Goal: Information Seeking & Learning: Learn about a topic

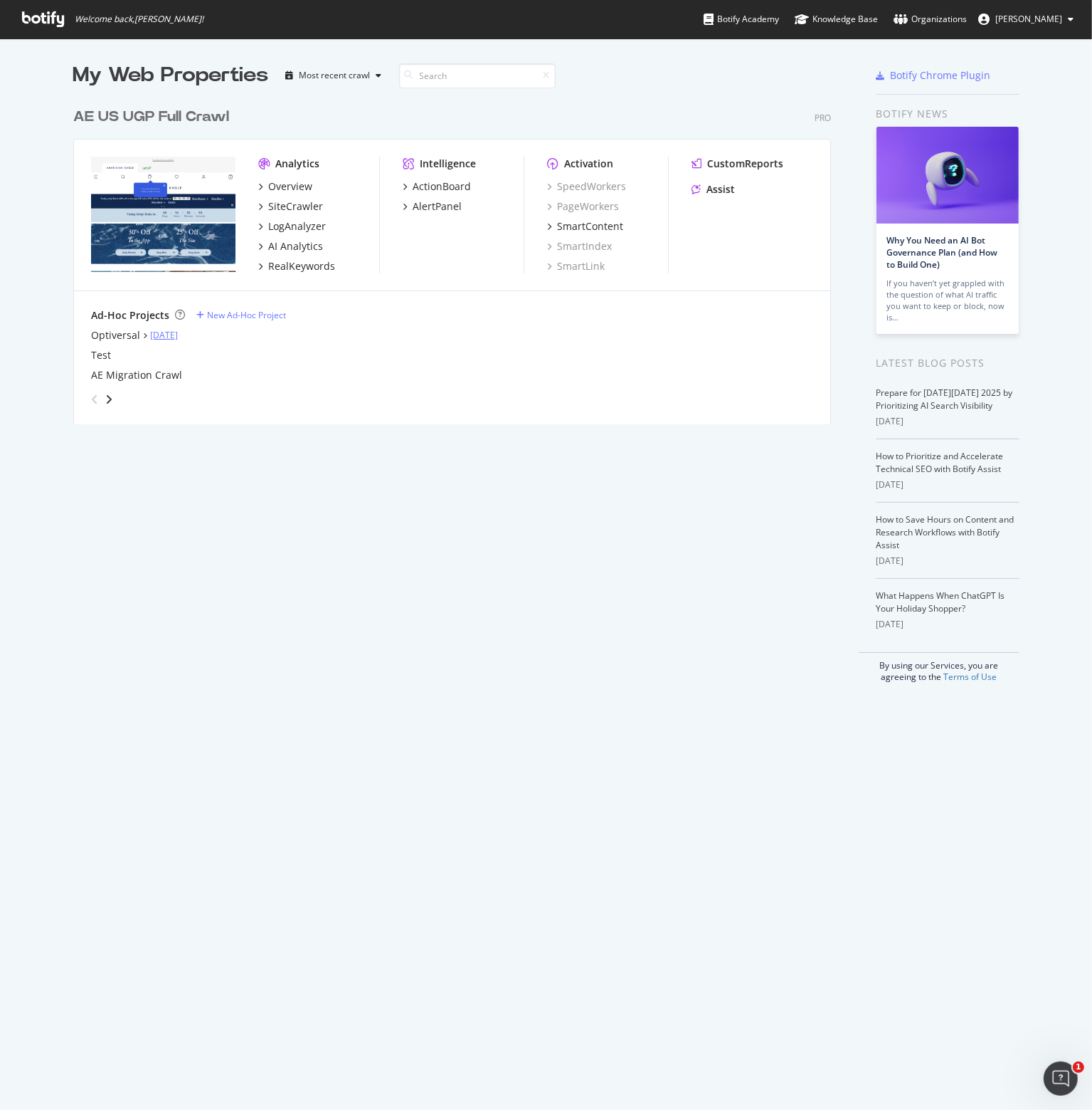
click at [154, 330] on link "[DATE]" at bounding box center [164, 334] width 28 height 12
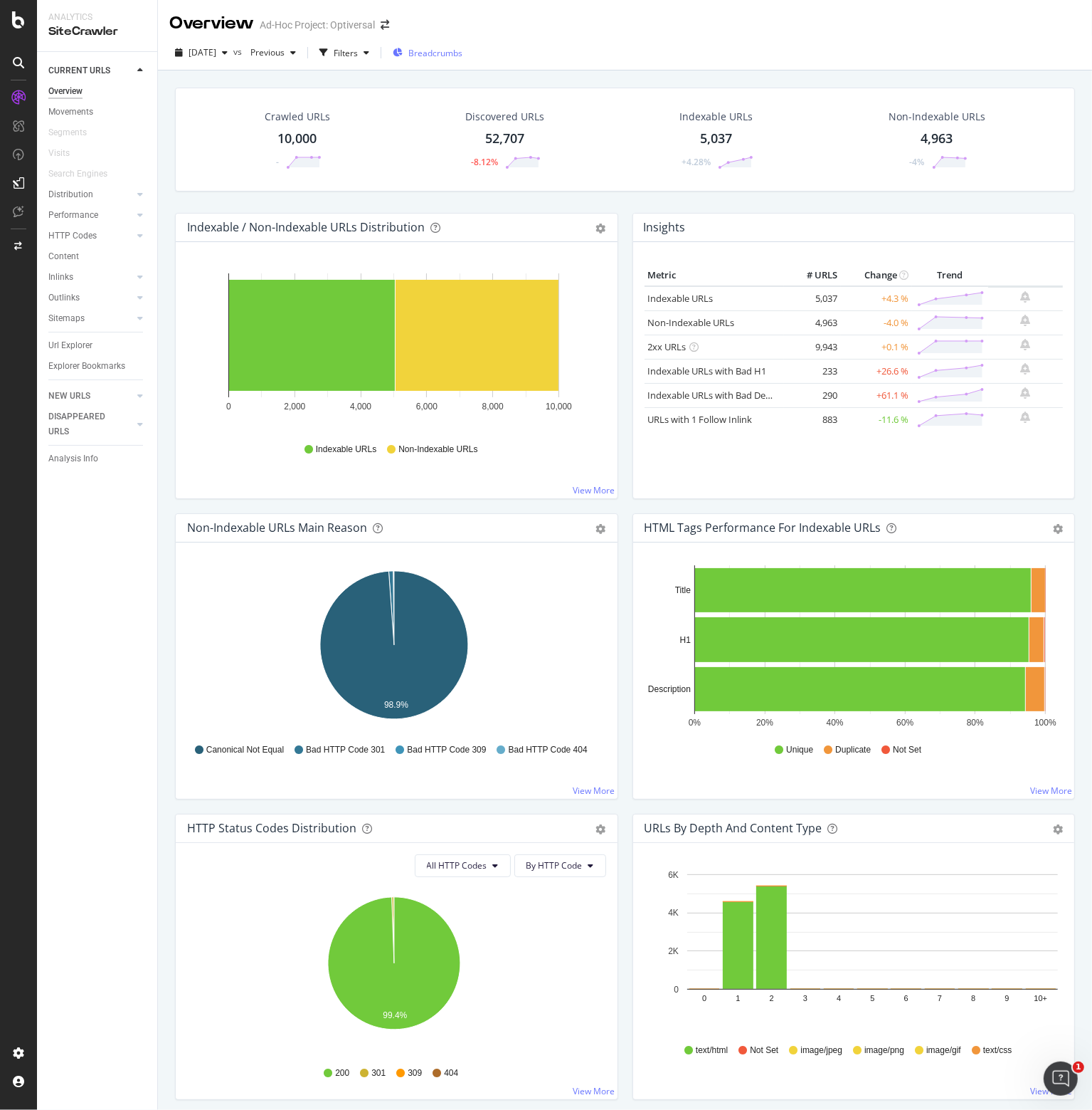
click at [458, 49] on span "Breadcrumbs" at bounding box center [435, 53] width 54 height 12
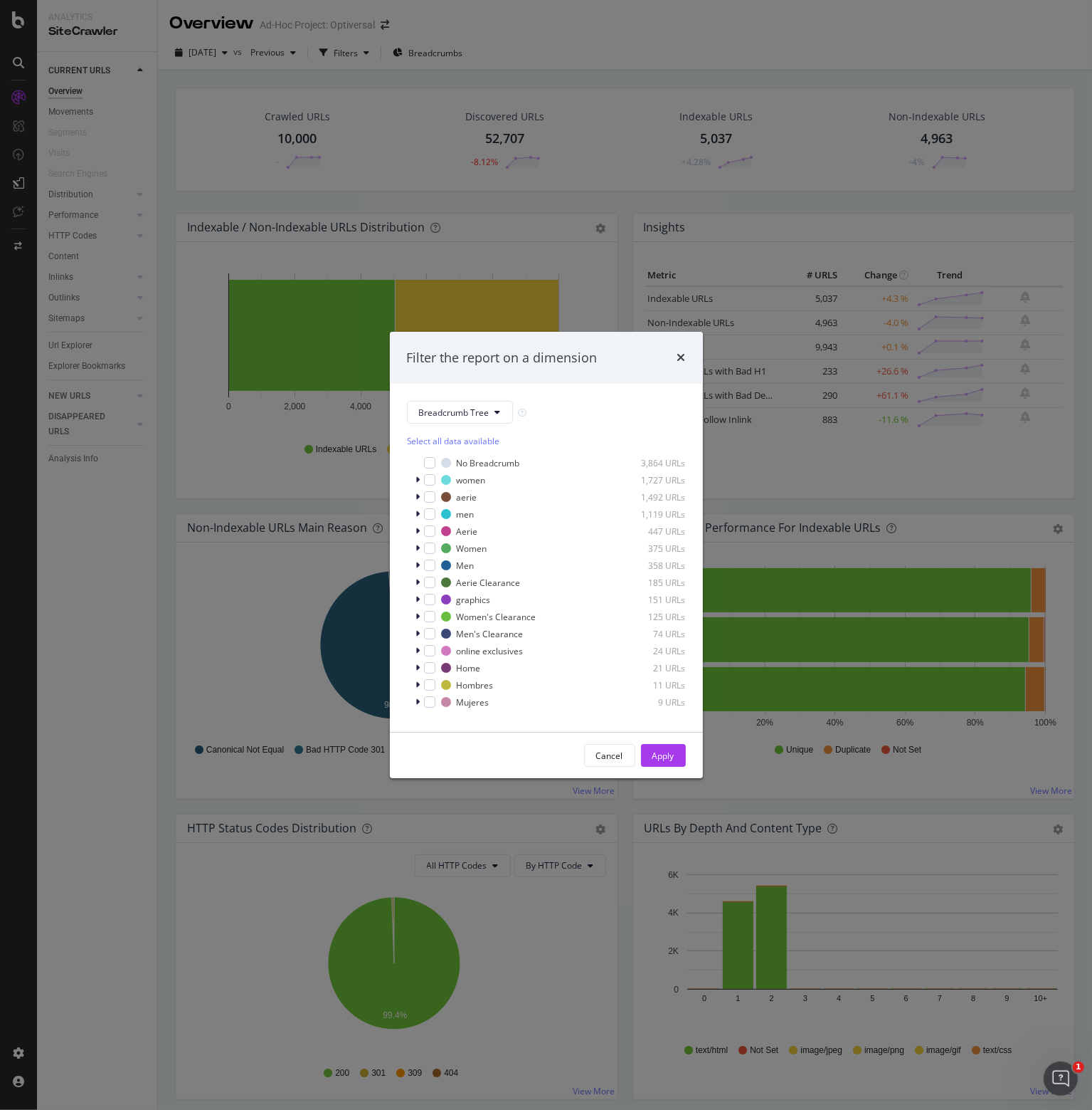
click at [600, 755] on div "Cancel" at bounding box center [610, 755] width 27 height 12
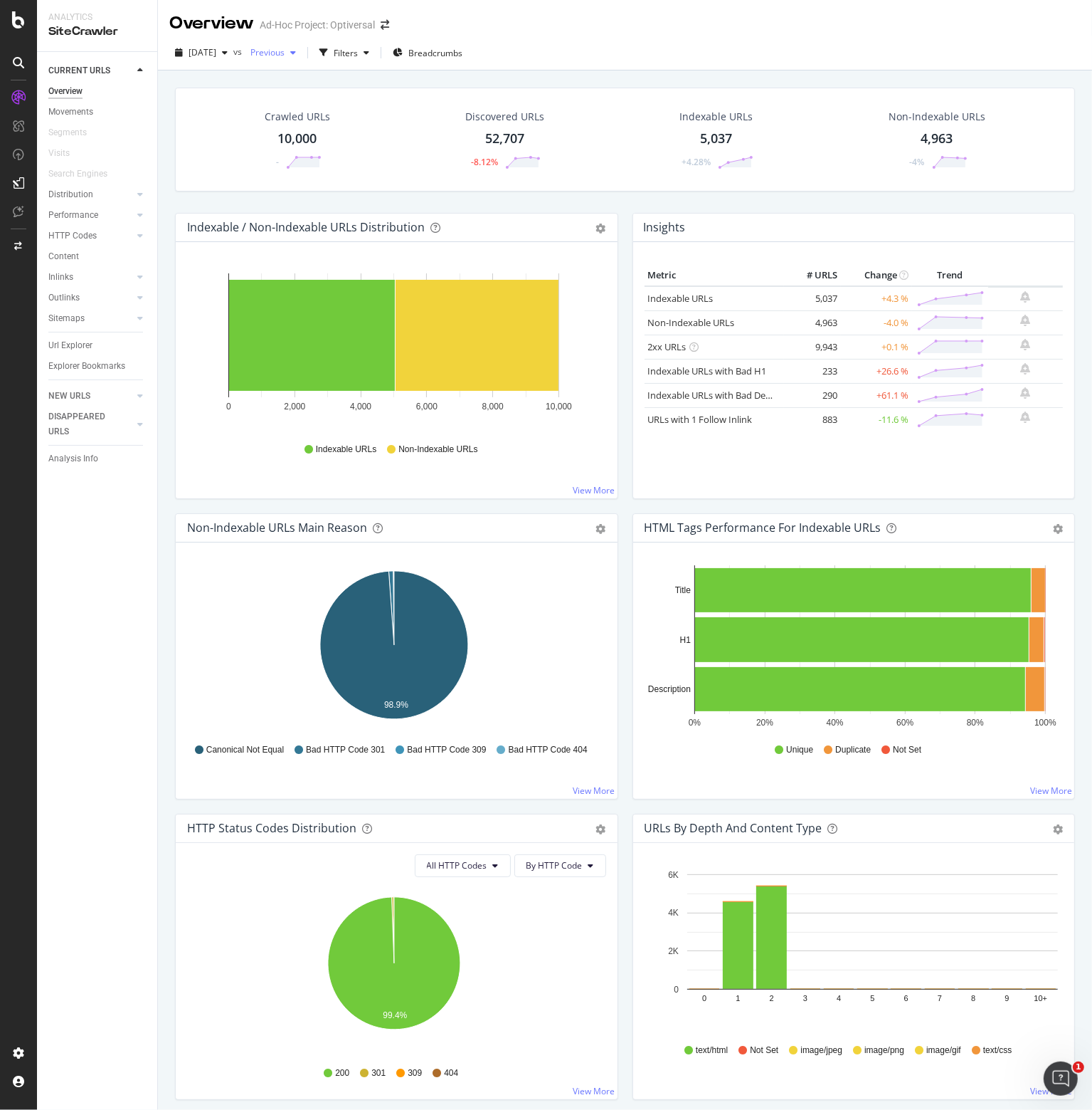
click at [285, 54] on span "Previous" at bounding box center [264, 52] width 40 height 12
click at [358, 50] on div "Filters" at bounding box center [346, 53] width 24 height 12
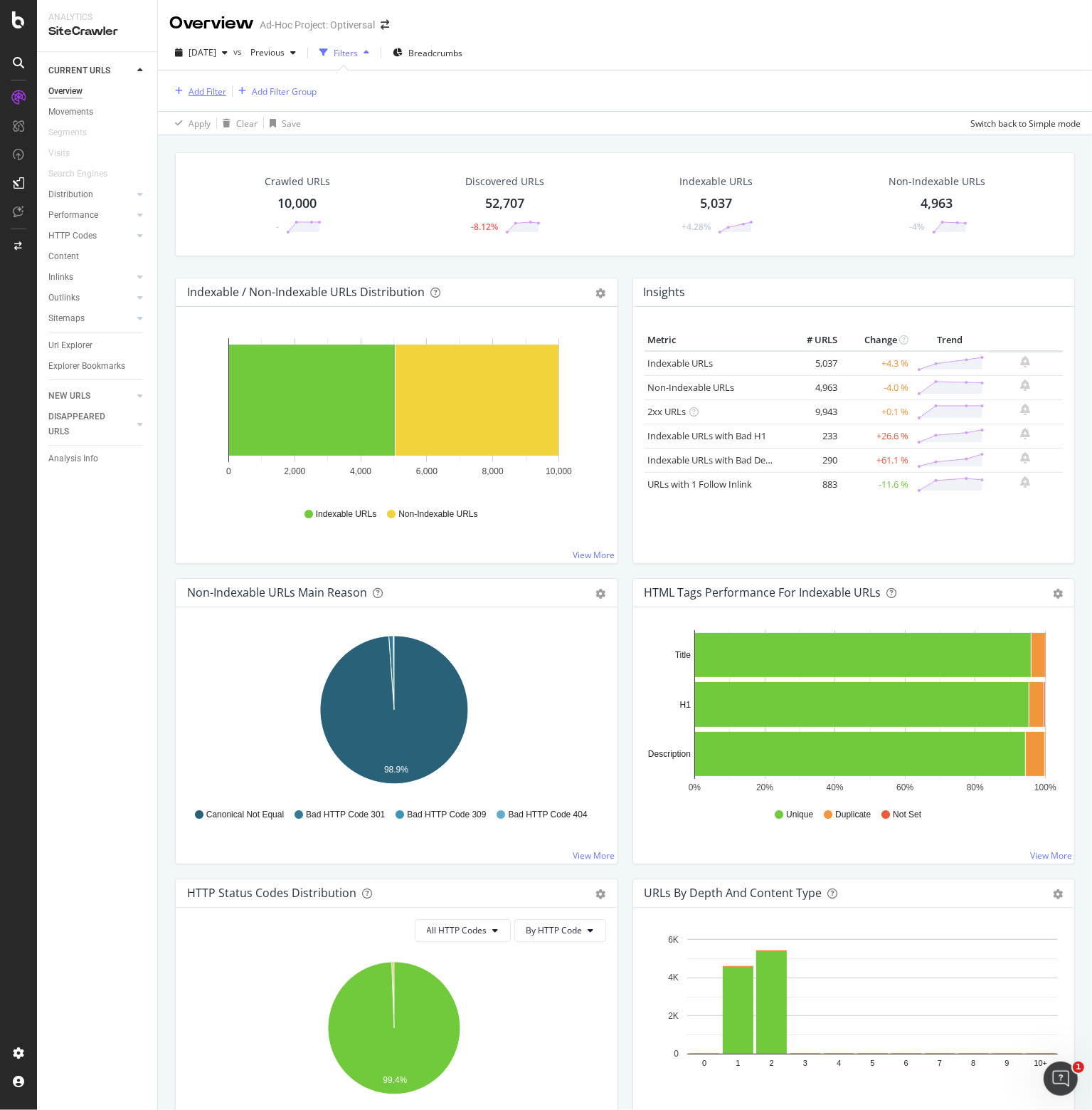
click at [183, 90] on div "button" at bounding box center [179, 91] width 19 height 8
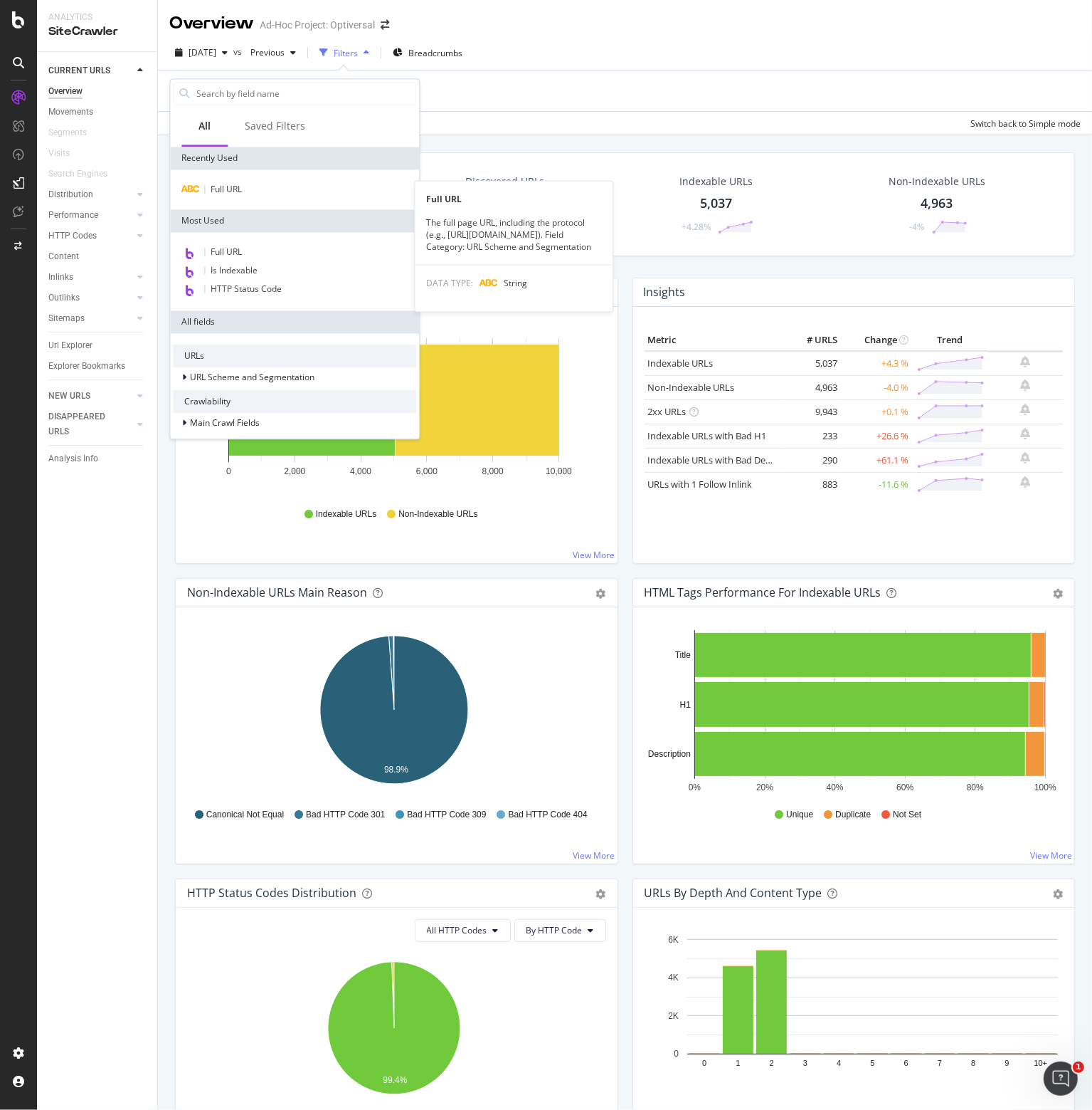
click at [247, 179] on div "Full URL Full URL The full page URL, including the protocol (e.g., [URL][DOMAIN…" at bounding box center [294, 189] width 249 height 40
click at [237, 187] on span "Full URL" at bounding box center [226, 188] width 32 height 12
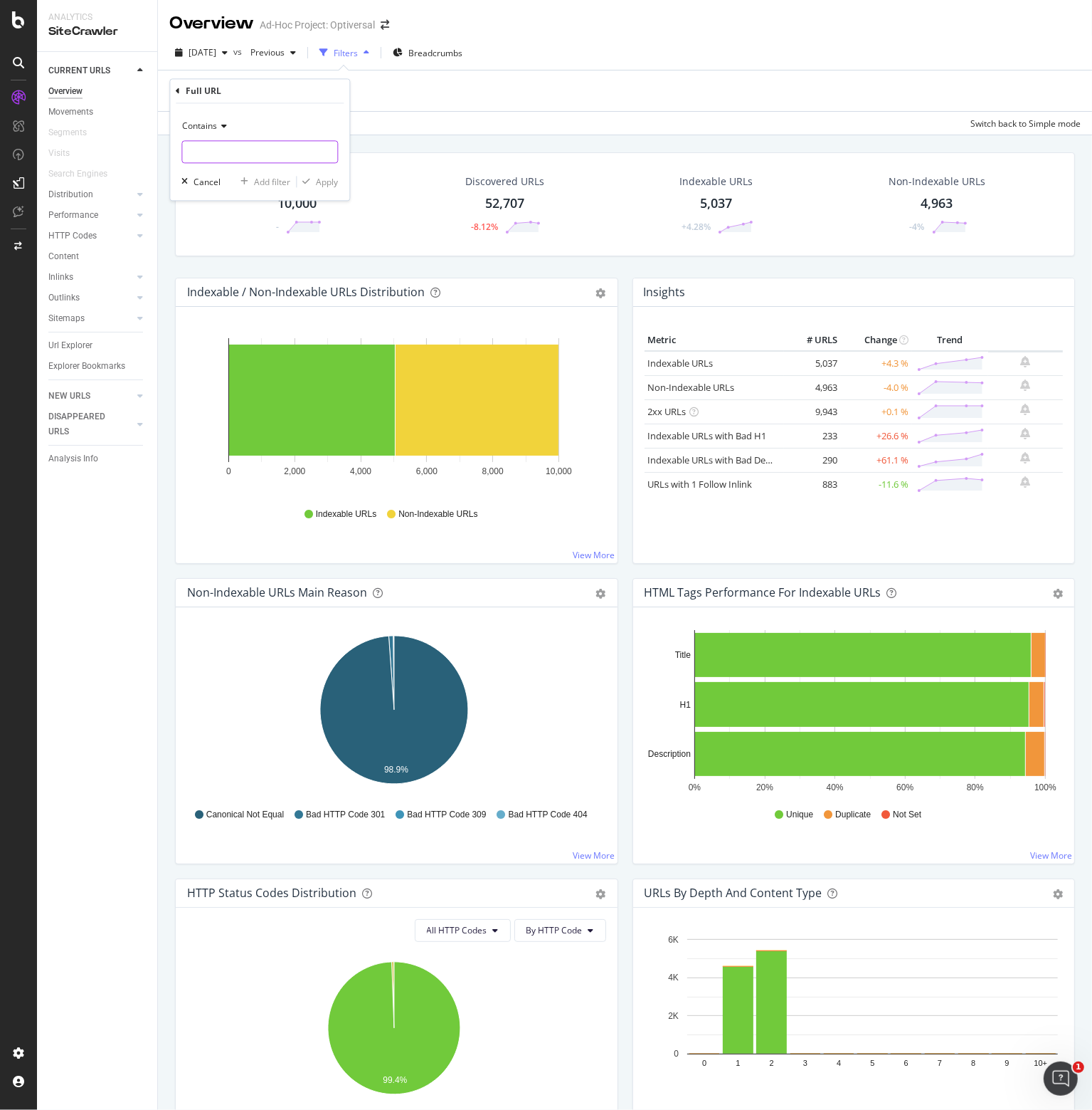
click at [216, 153] on input "text" at bounding box center [259, 152] width 155 height 23
type input "/o/"
click at [321, 185] on div "Apply" at bounding box center [327, 181] width 22 height 12
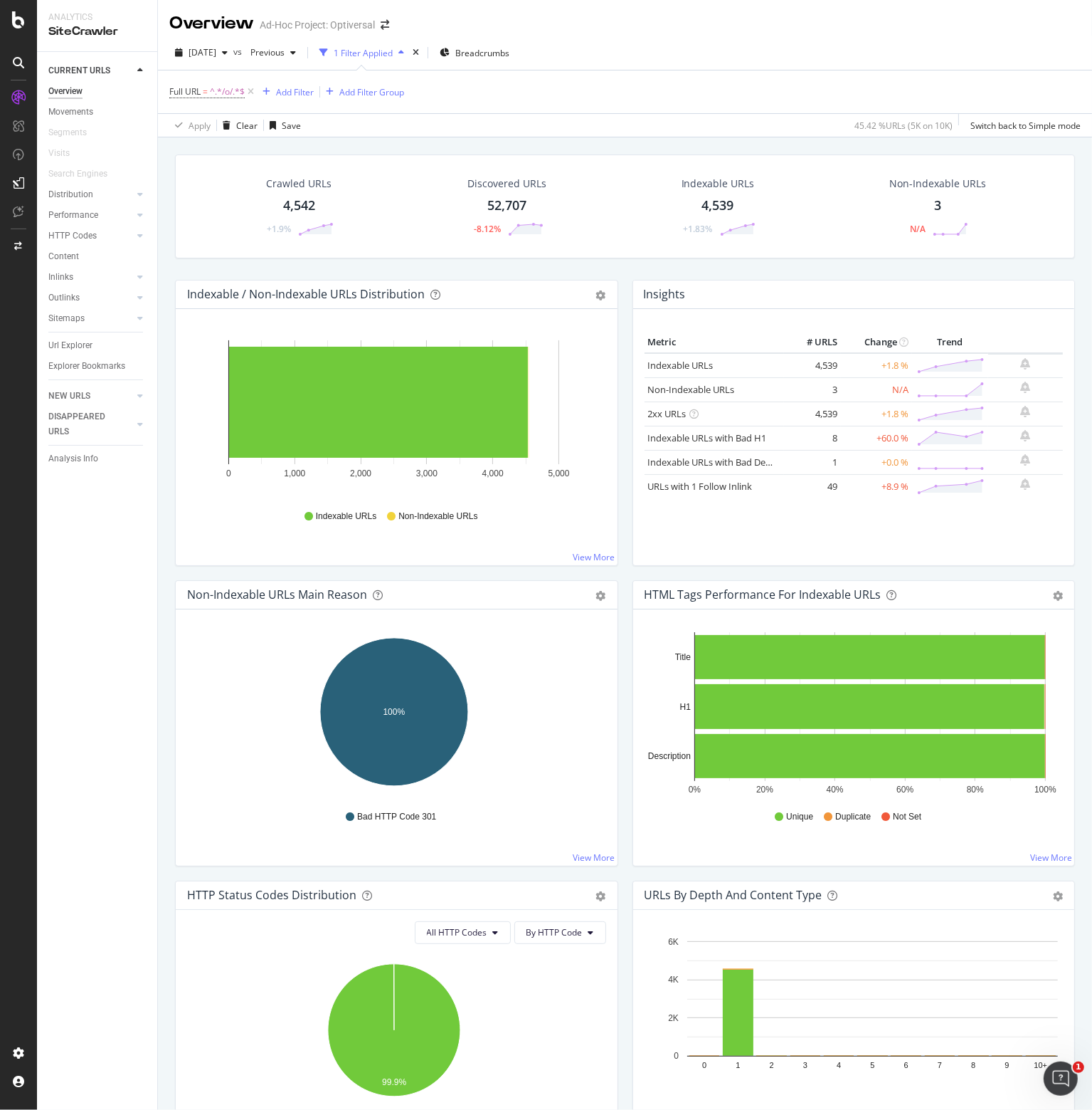
click at [20, 9] on div at bounding box center [19, 555] width 37 height 1110
click at [16, 17] on icon at bounding box center [19, 19] width 13 height 17
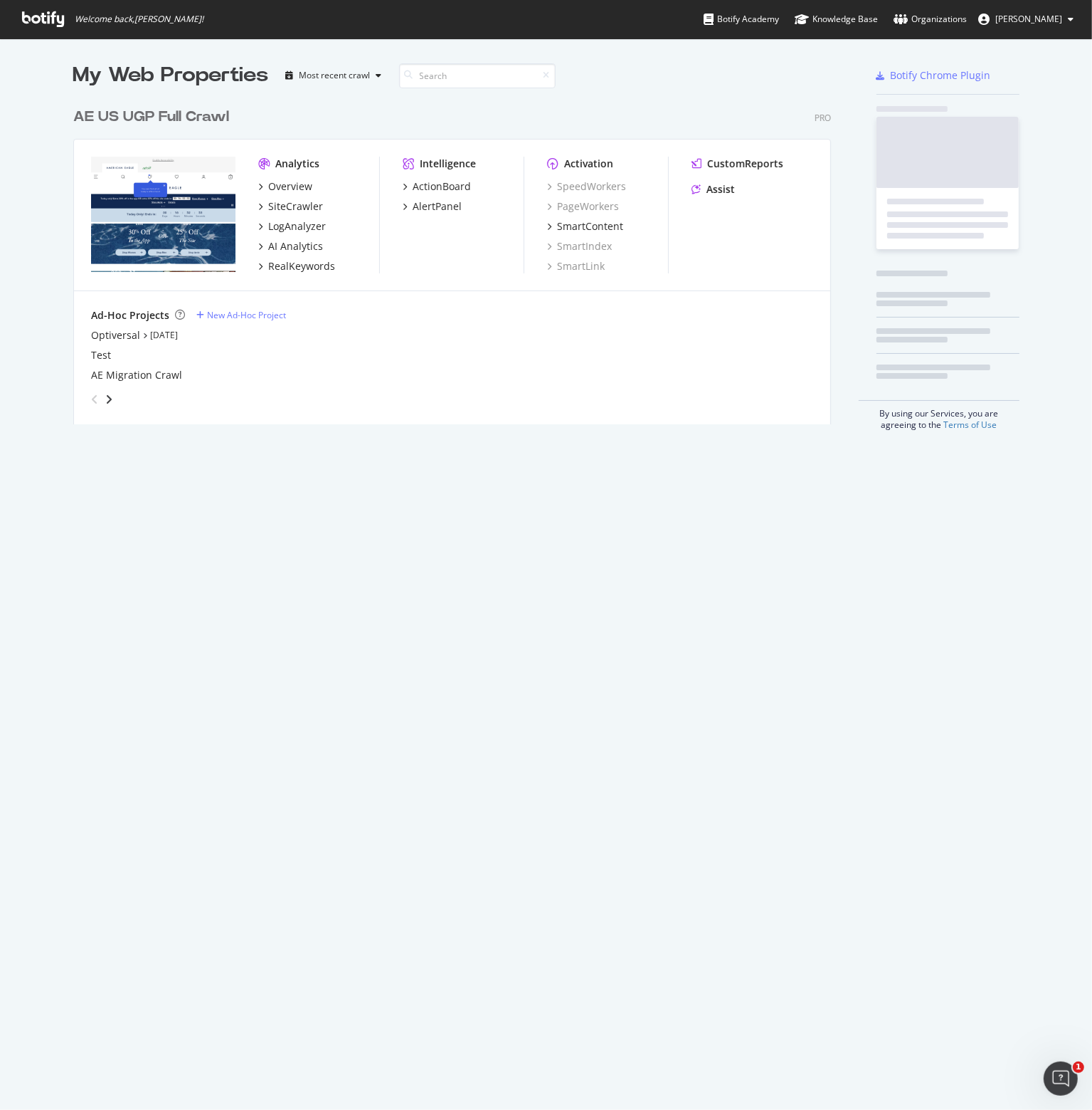
scroll to position [1099, 1070]
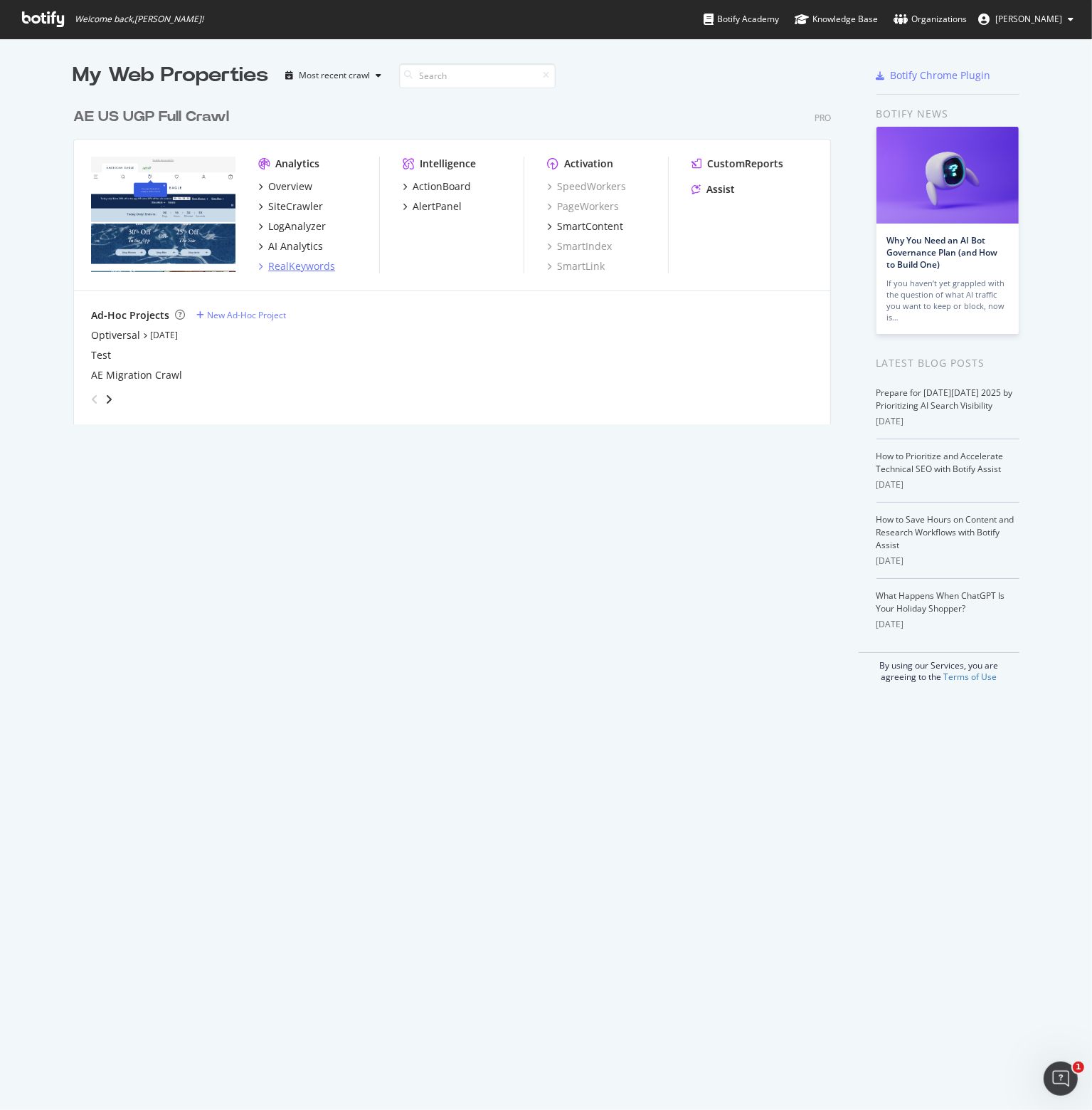
click at [285, 262] on div "RealKeywords" at bounding box center [302, 265] width 67 height 14
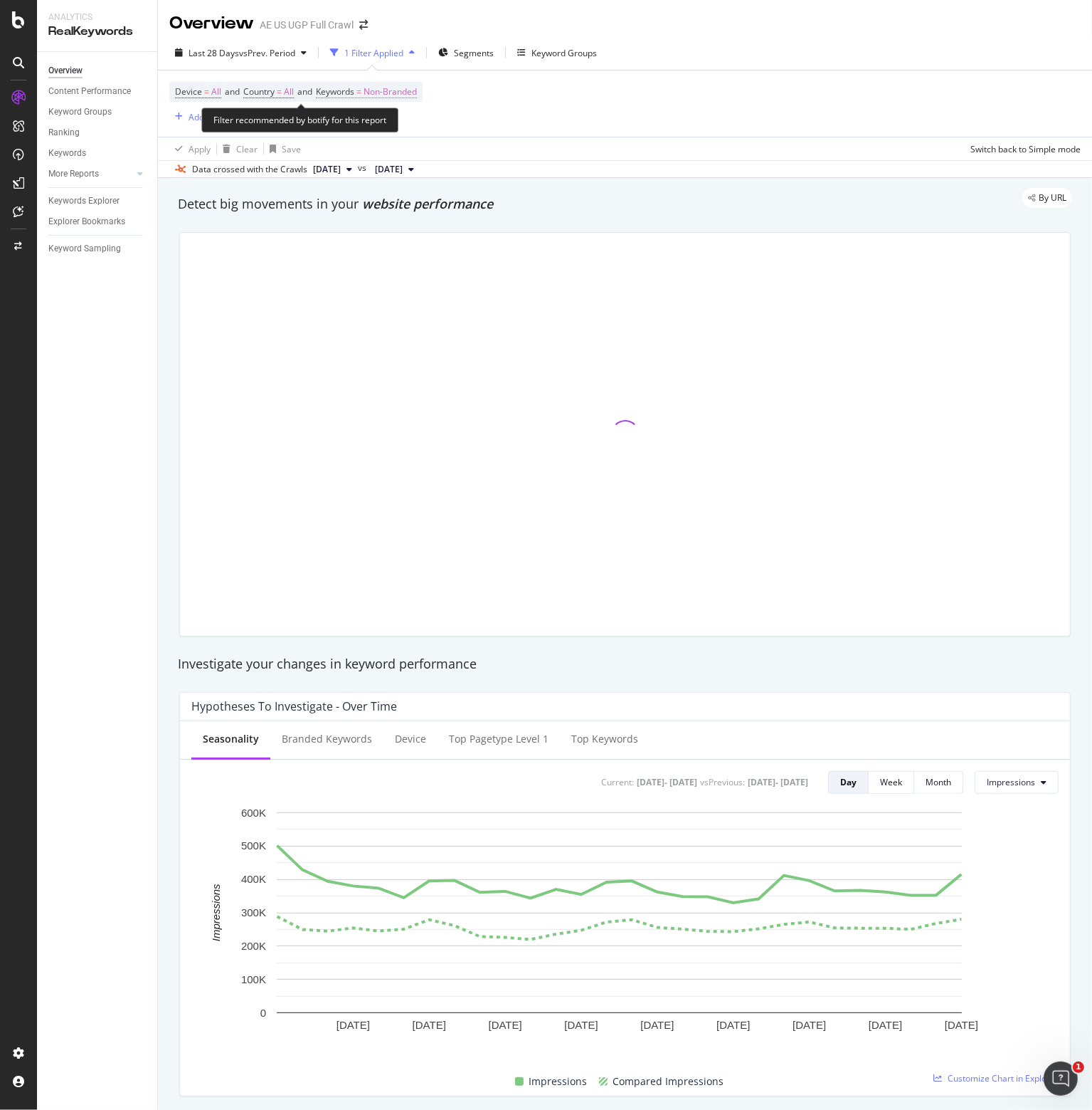
click at [383, 85] on span "Non-Branded" at bounding box center [391, 91] width 54 height 19
click at [398, 121] on div "button" at bounding box center [405, 124] width 17 height 8
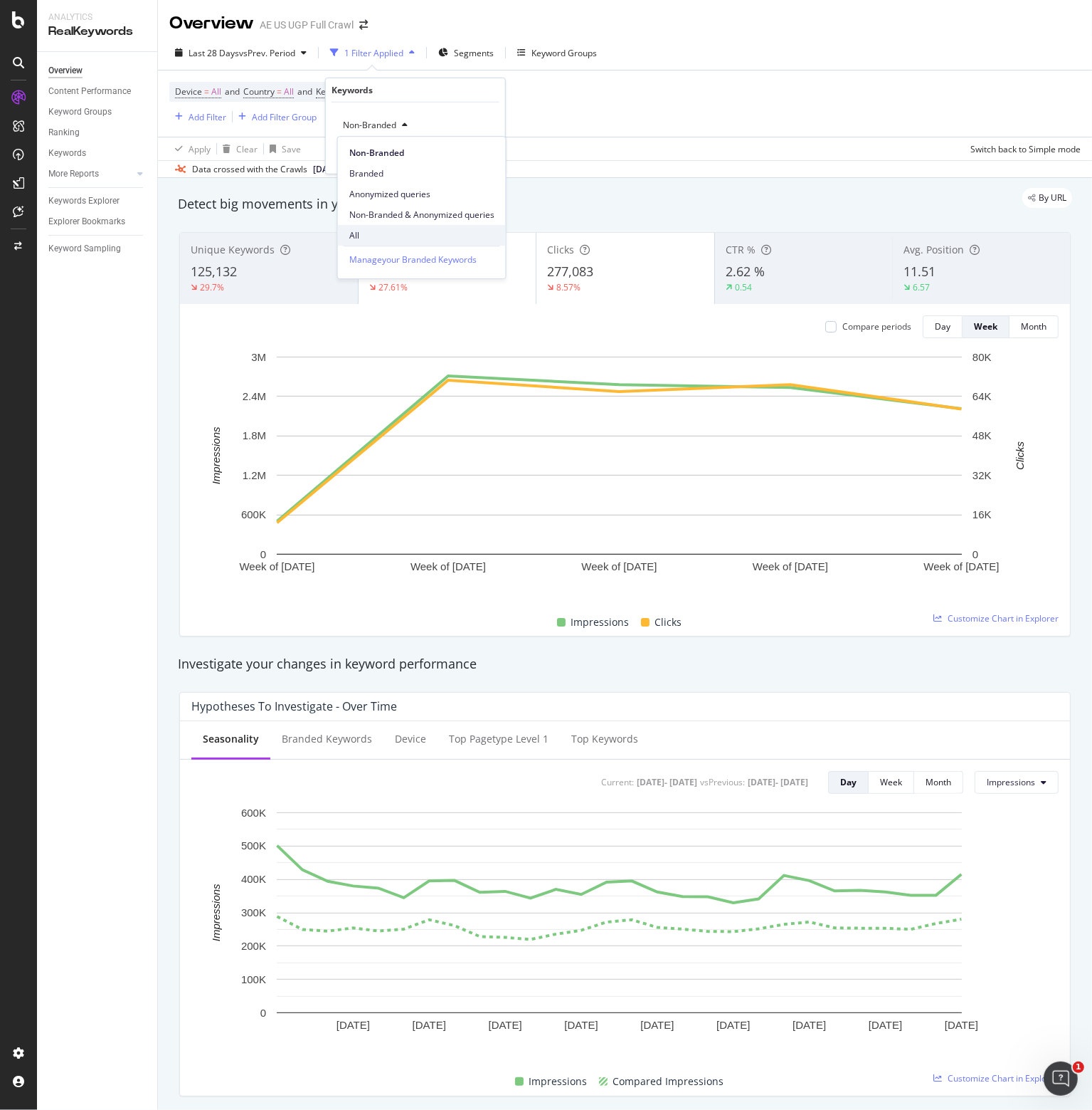
click at [370, 239] on span "All" at bounding box center [422, 236] width 145 height 13
click at [490, 154] on div "Apply" at bounding box center [482, 154] width 22 height 12
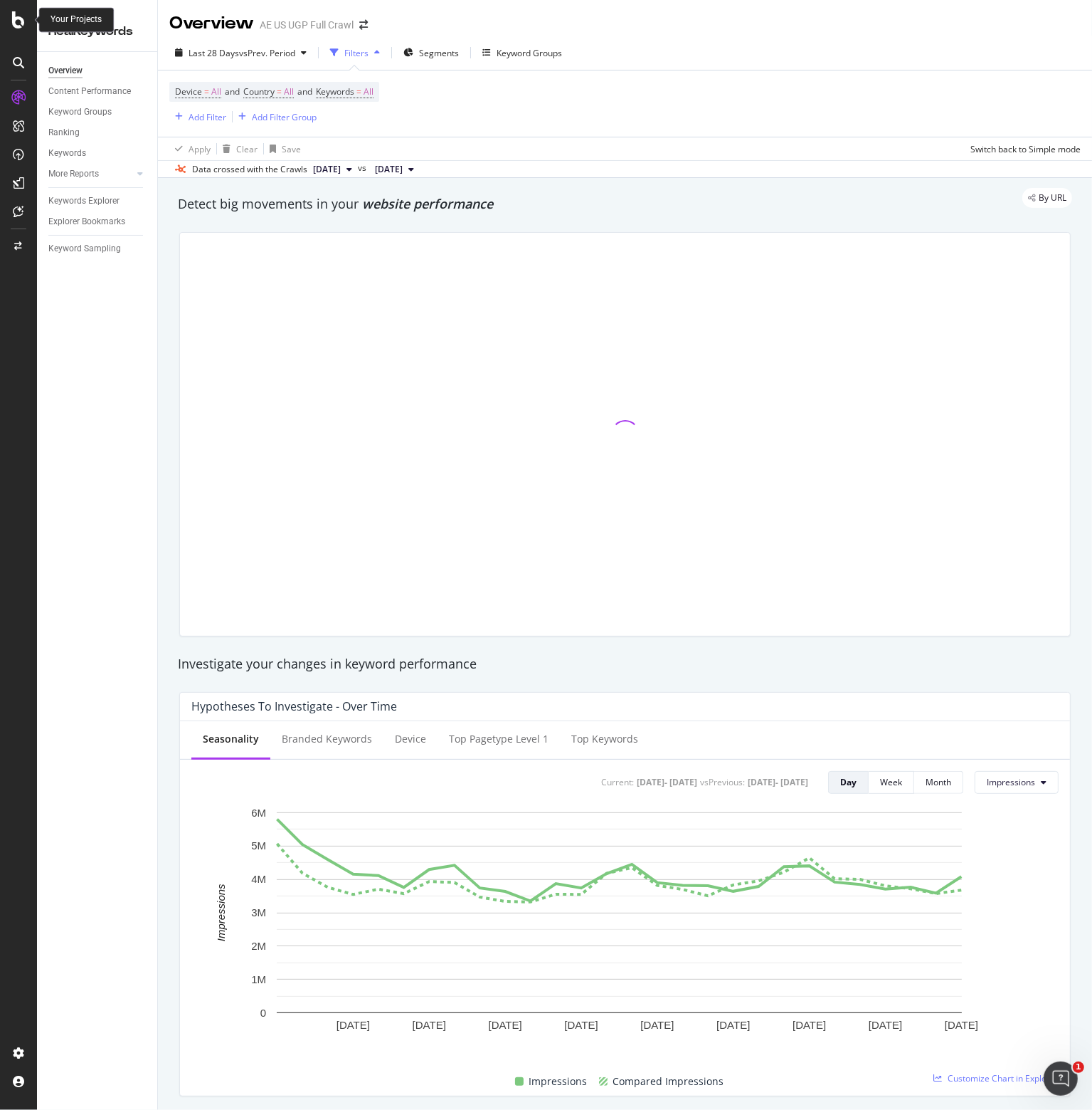
click at [14, 18] on icon at bounding box center [19, 19] width 13 height 17
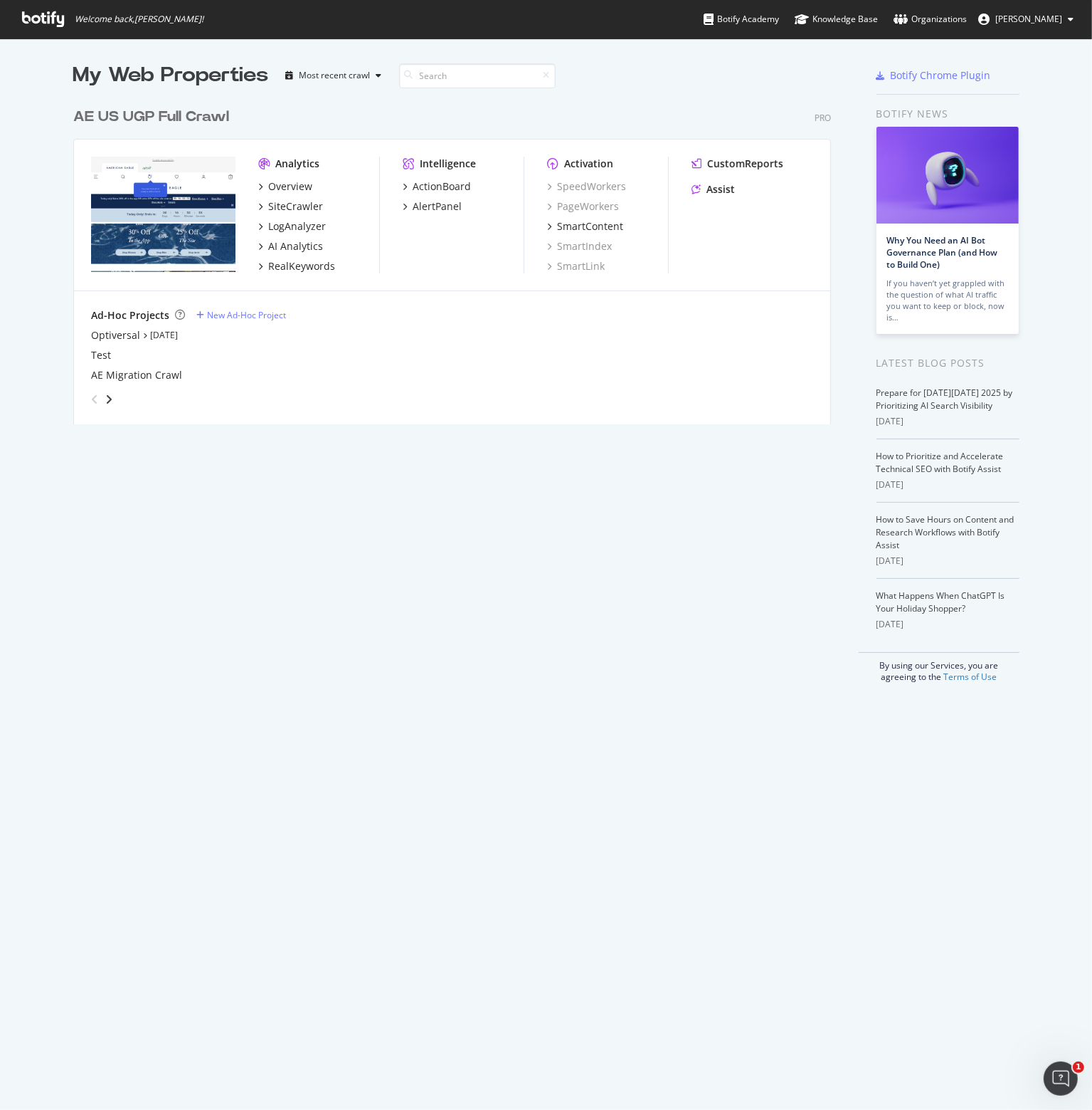
scroll to position [1099, 1070]
click at [288, 207] on div "SiteCrawler" at bounding box center [295, 206] width 55 height 14
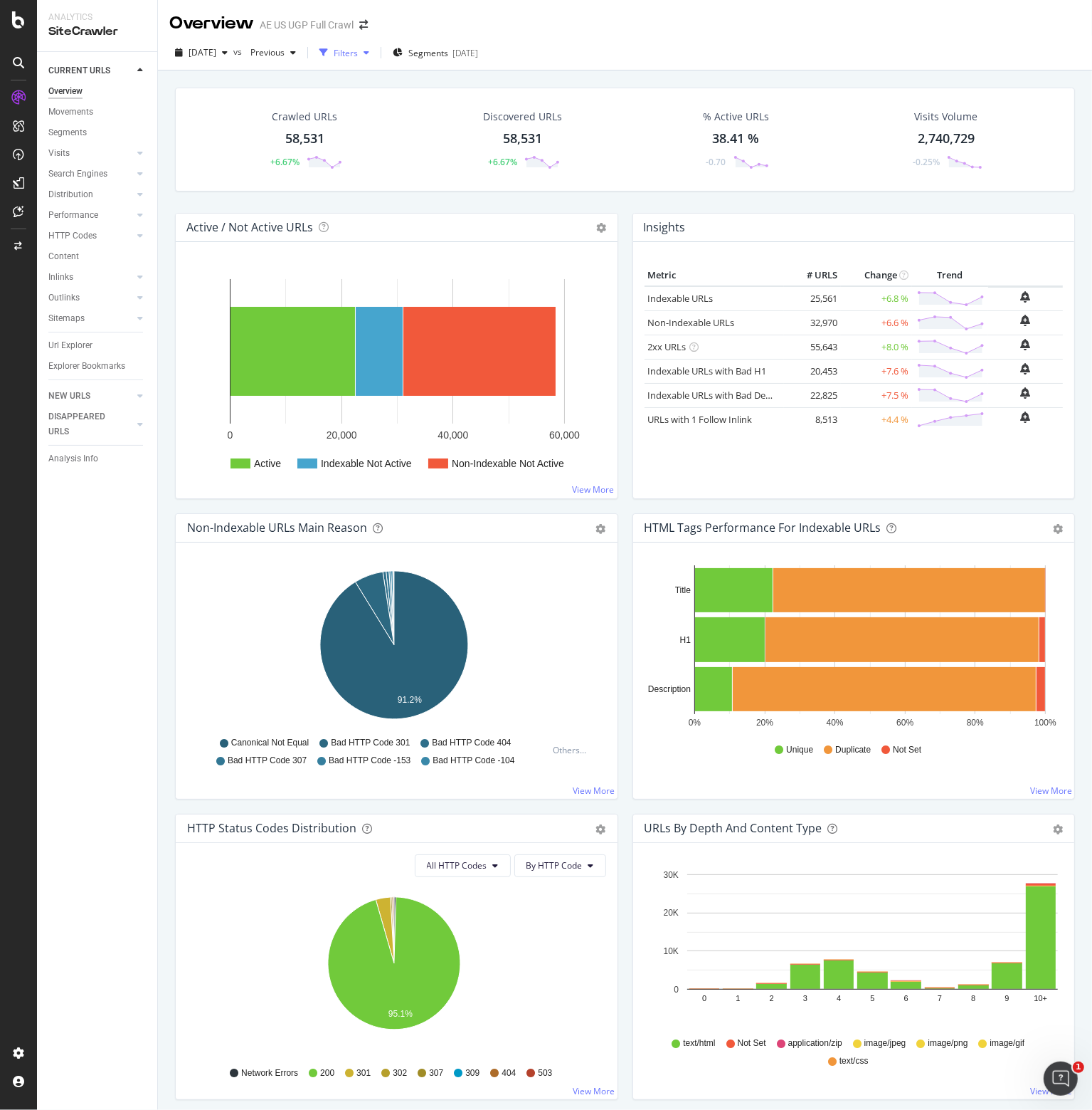
click at [358, 54] on div "Filters" at bounding box center [346, 53] width 24 height 12
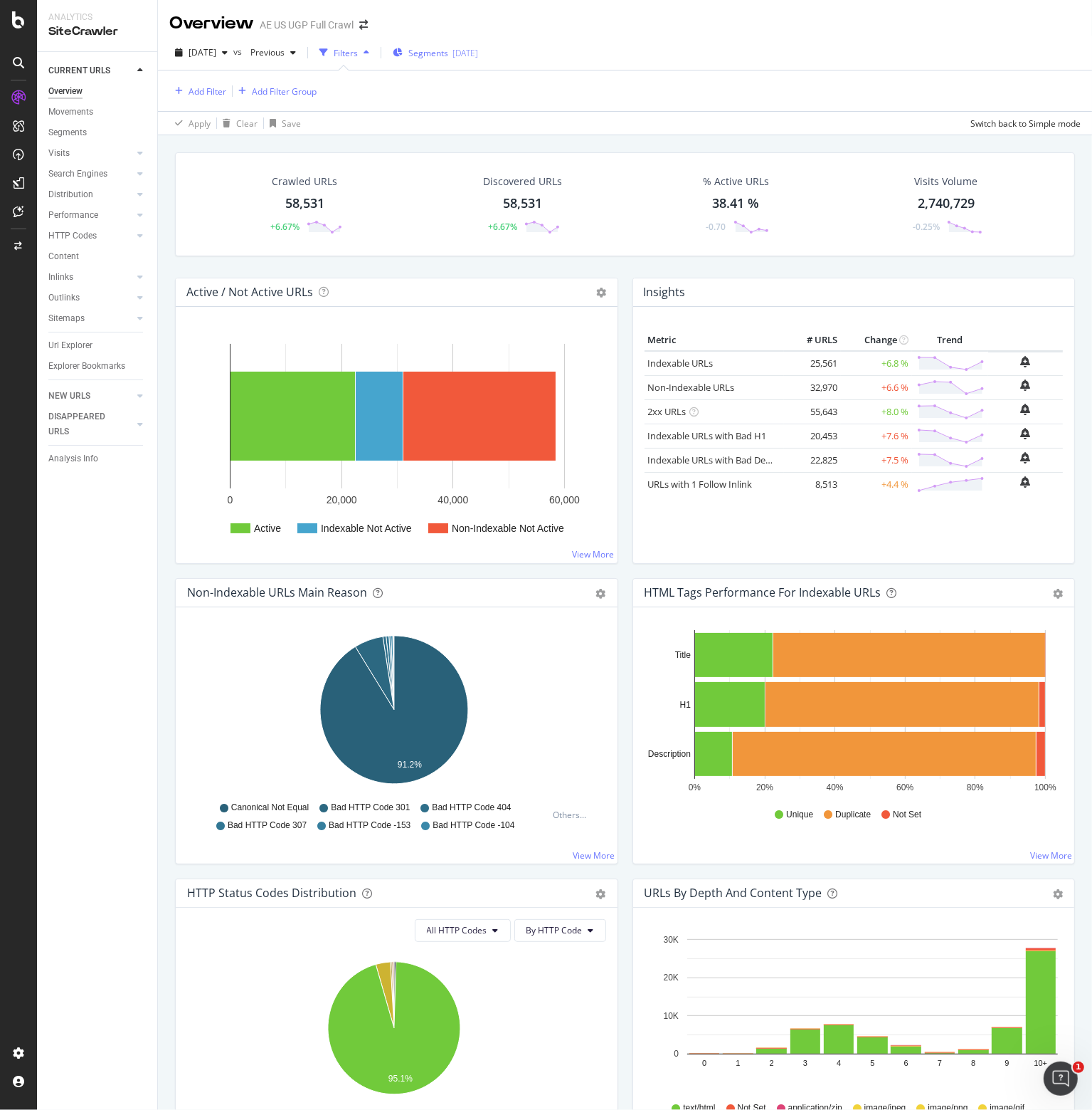
click at [448, 53] on span "Segments" at bounding box center [428, 53] width 40 height 12
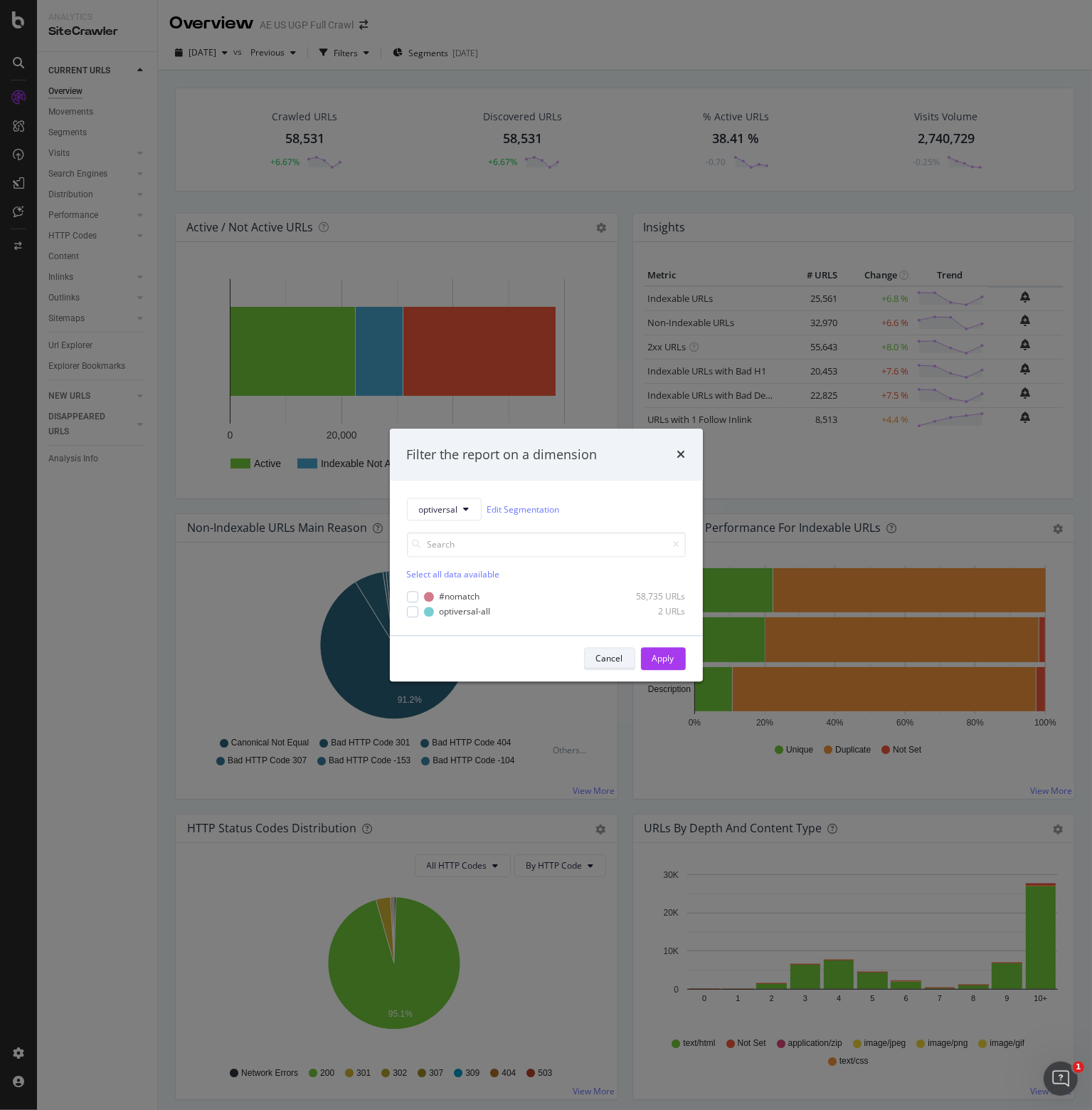
click at [610, 660] on div "Cancel" at bounding box center [610, 657] width 27 height 12
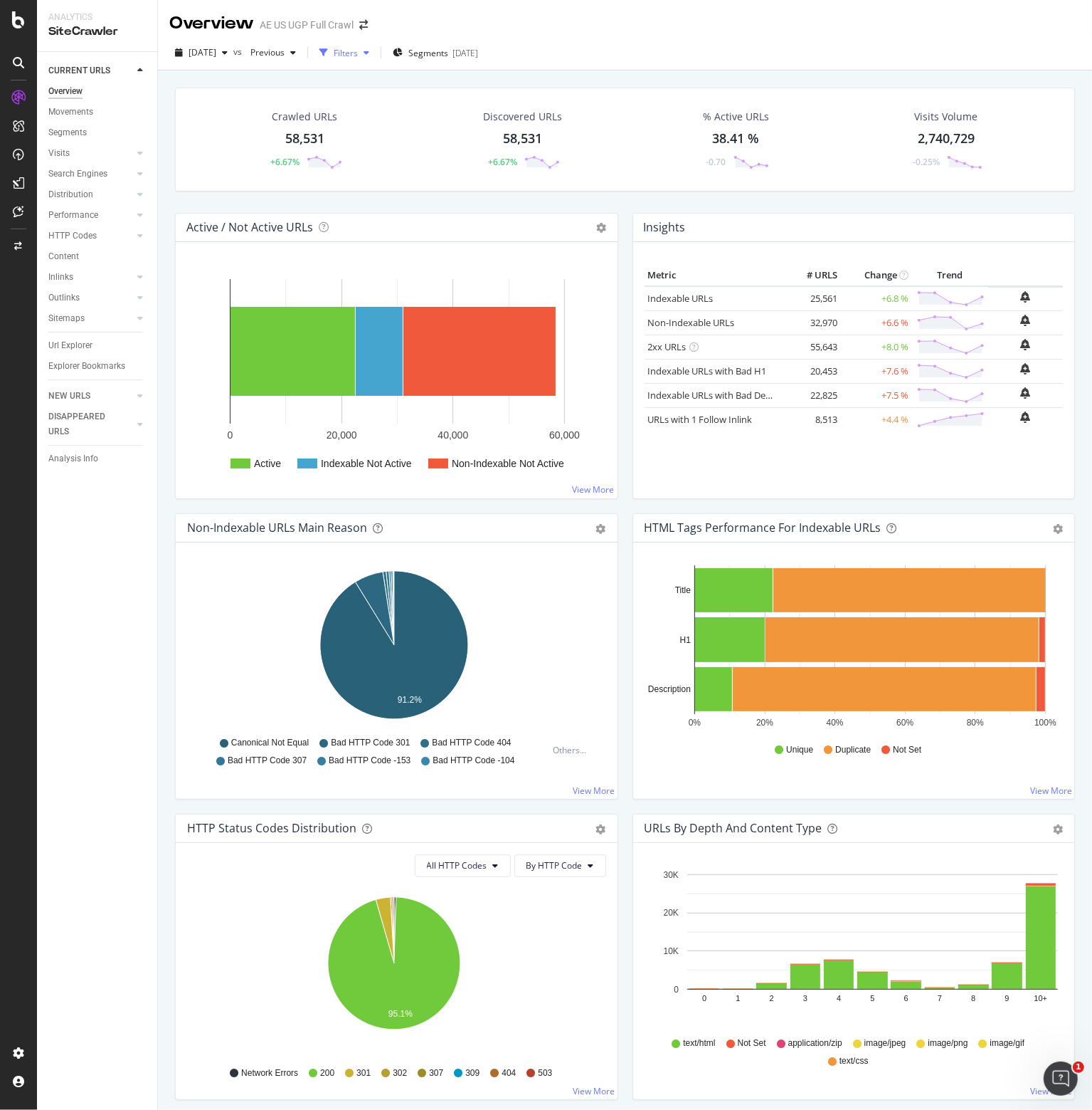
click at [375, 47] on div "Filters" at bounding box center [344, 52] width 61 height 21
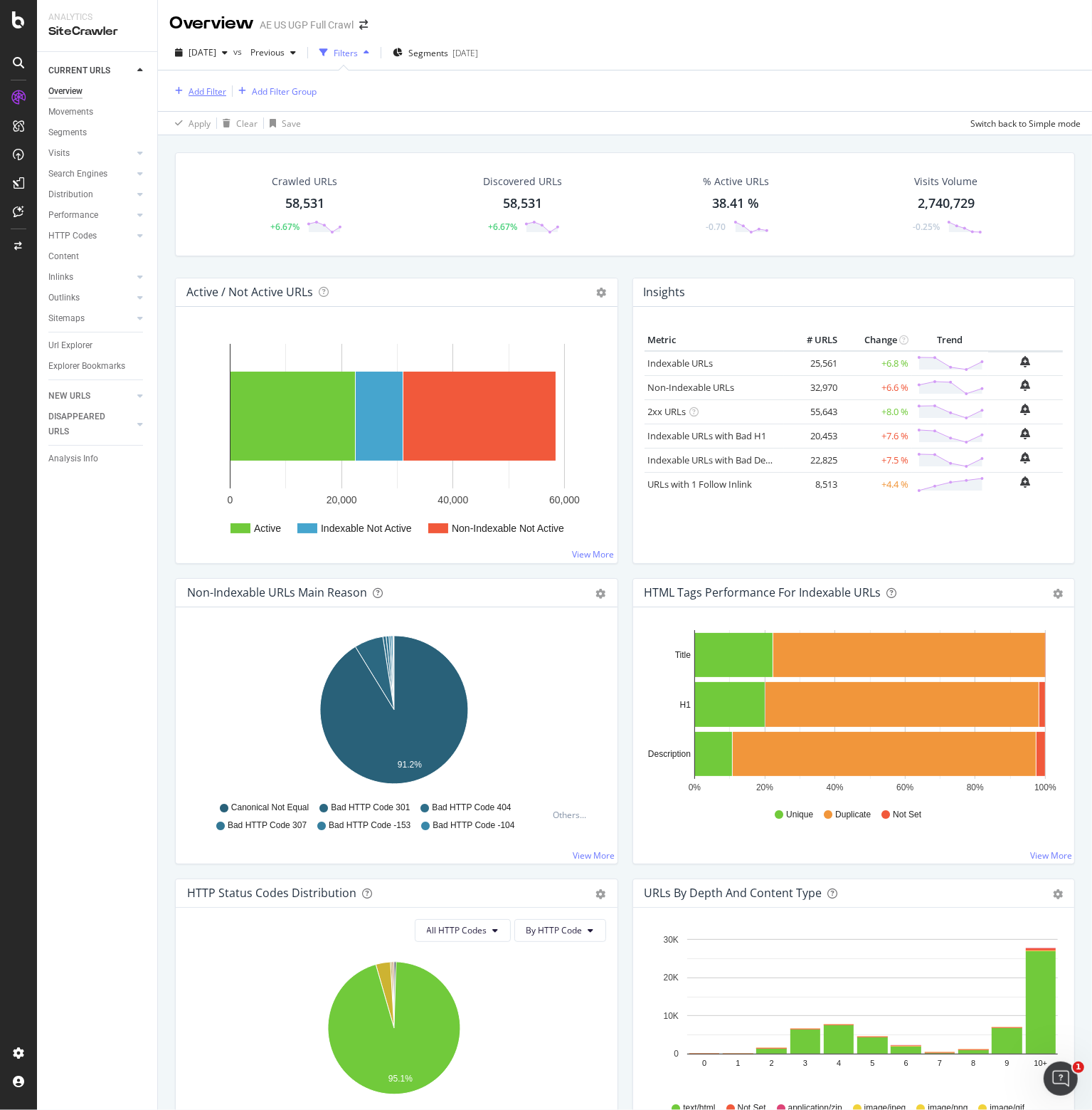
click at [206, 90] on div "Add Filter" at bounding box center [207, 91] width 38 height 12
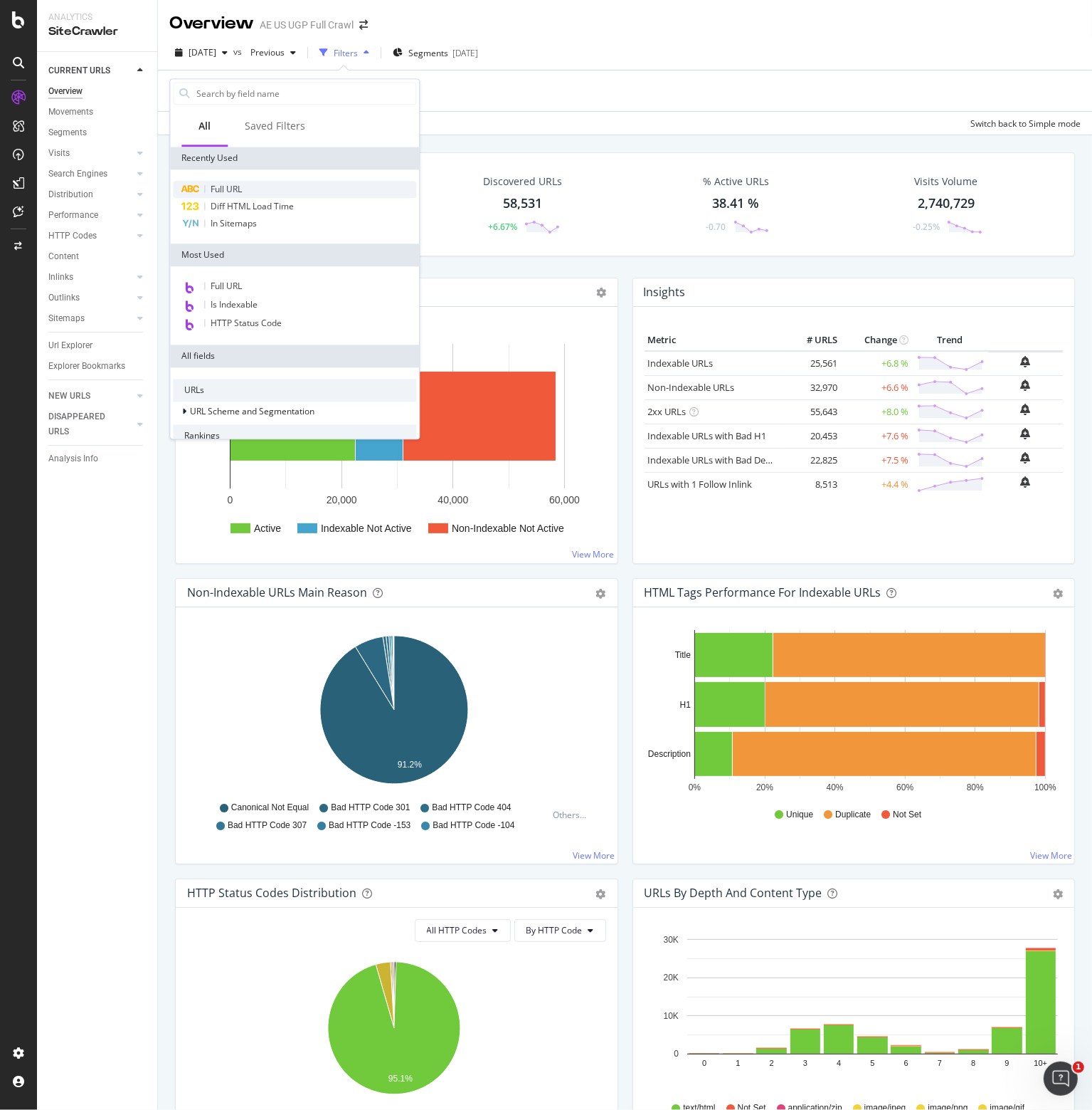
click at [231, 185] on span "Full URL" at bounding box center [226, 188] width 32 height 12
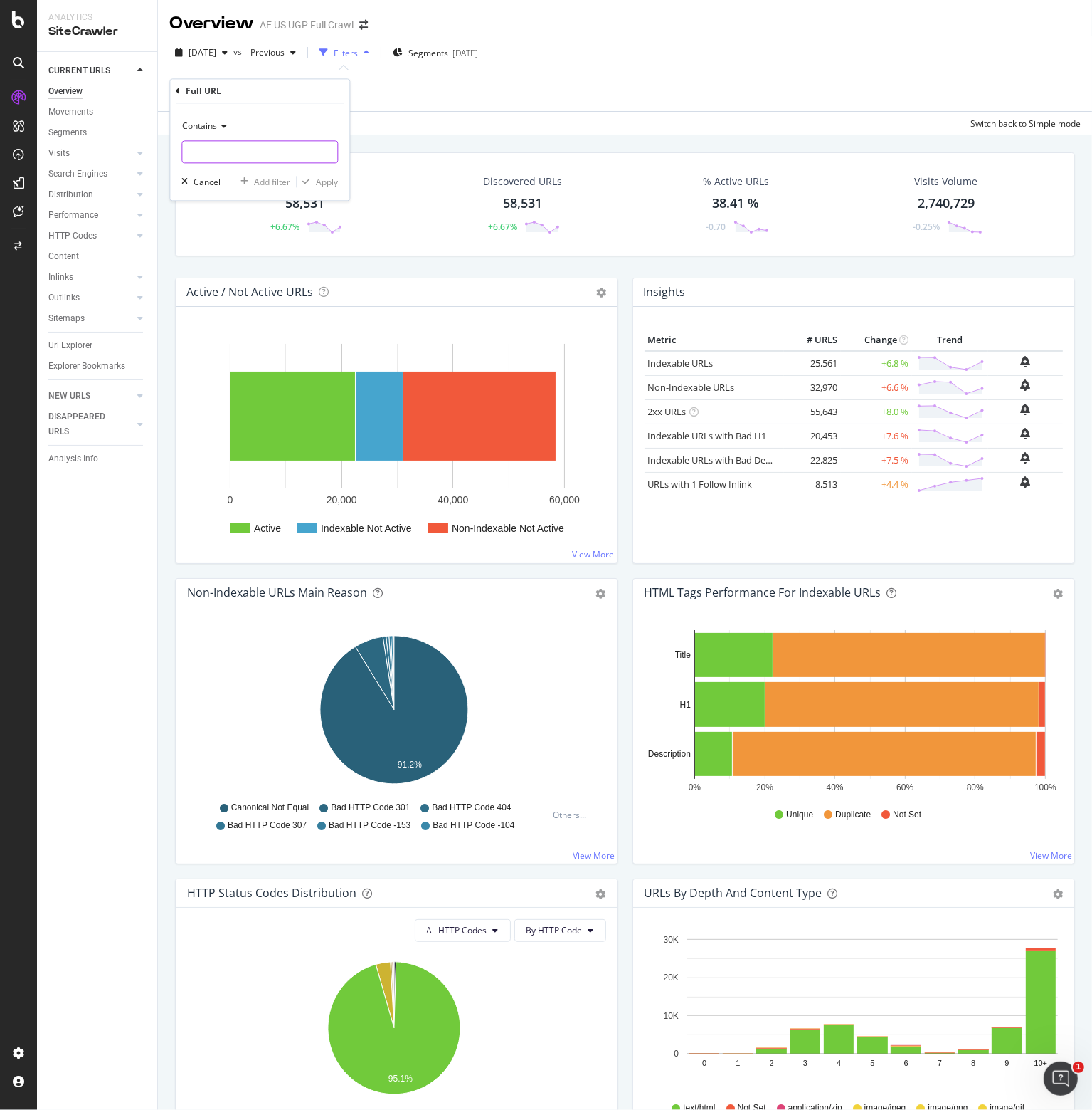
click at [208, 143] on input "text" at bounding box center [259, 152] width 155 height 23
type input "/o/"
click at [325, 179] on div "Apply" at bounding box center [327, 181] width 22 height 12
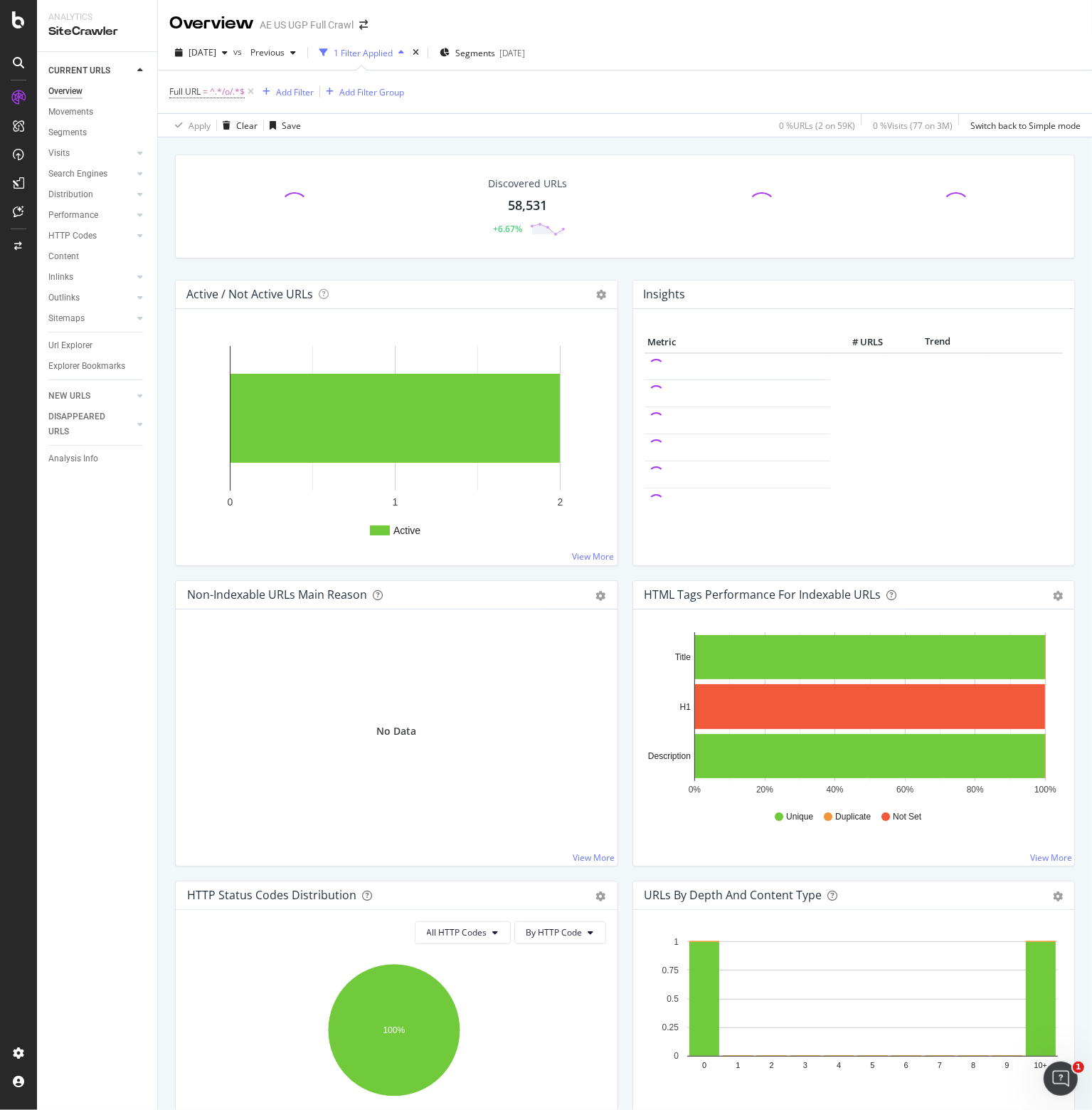
drag, startPoint x: 71, startPoint y: 342, endPoint x: 655, endPoint y: 239, distance: 593.0
click at [71, 342] on div "Url Explorer" at bounding box center [71, 345] width 45 height 15
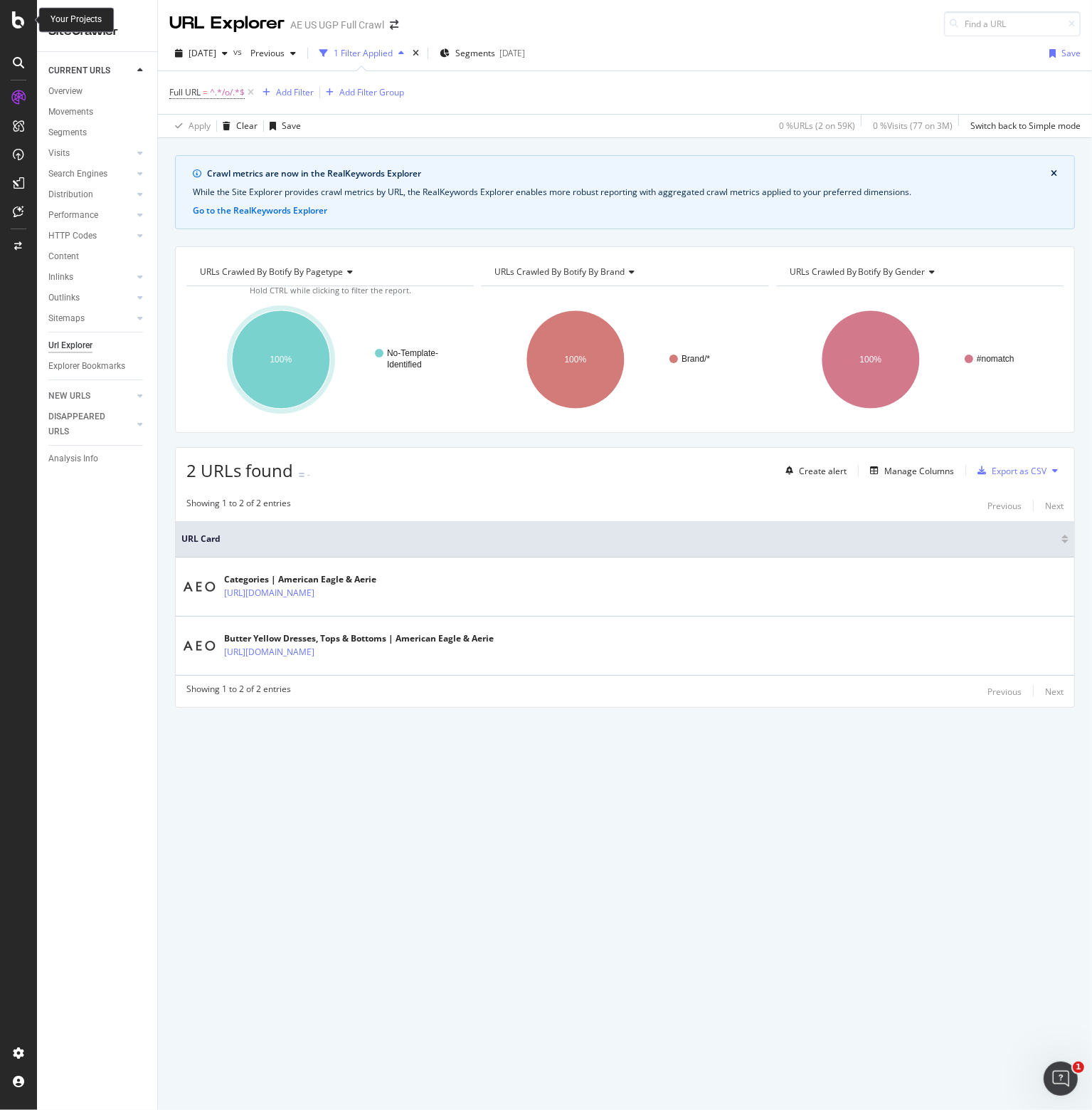
click at [14, 21] on icon at bounding box center [19, 19] width 13 height 17
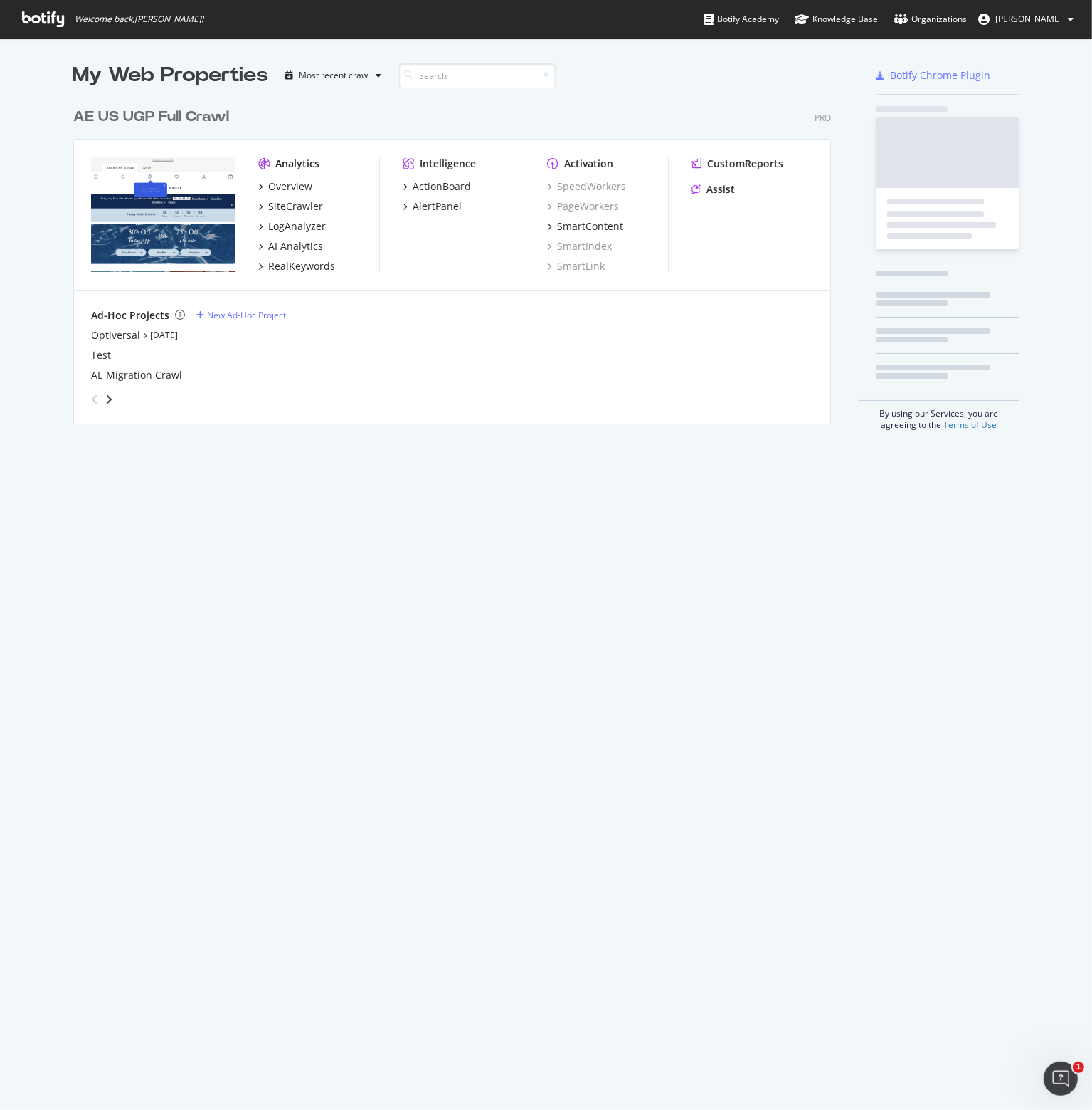
scroll to position [1099, 1070]
